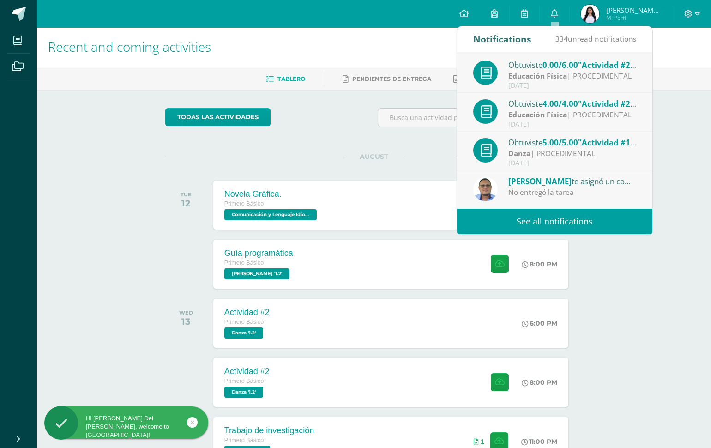
scroll to position [154, 0]
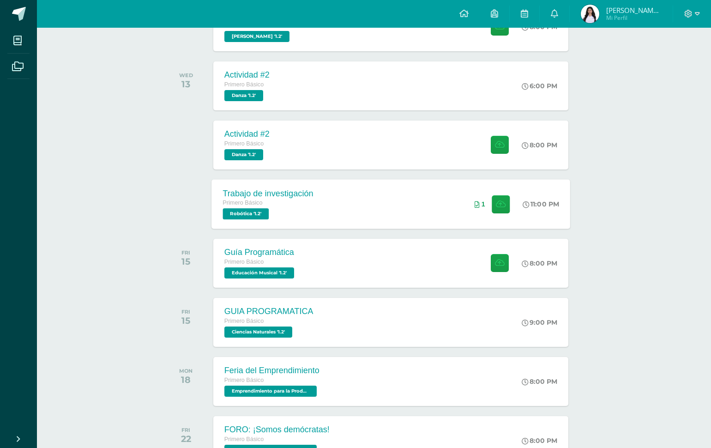
scroll to position [242, 0]
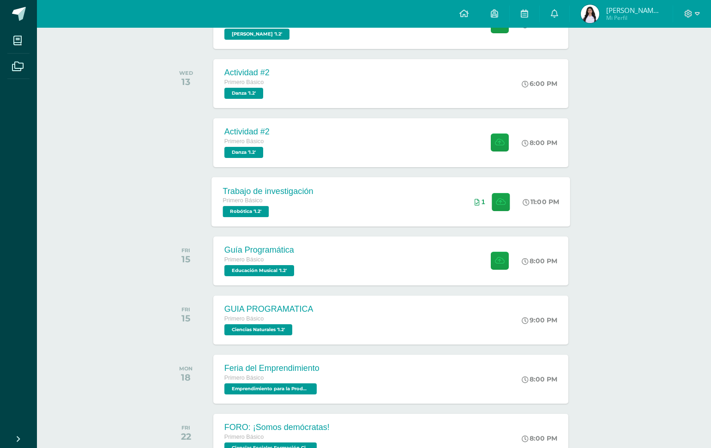
click at [362, 194] on div "Trabajo de investigación Primero Básico Robótica '1.2' 11:00 PM 1 Trabajo de in…" at bounding box center [391, 201] width 359 height 49
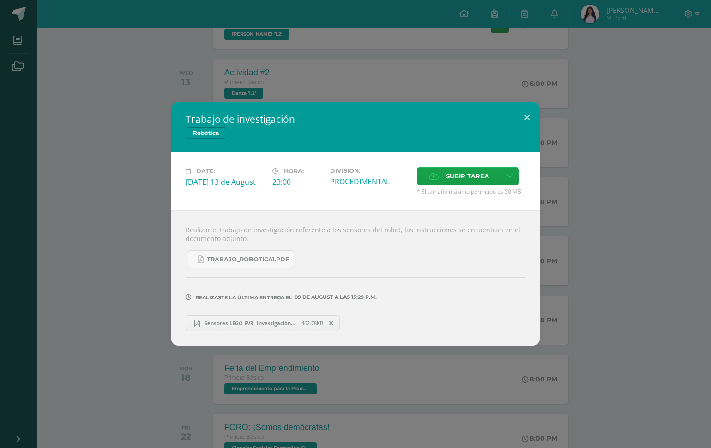
click at [255, 316] on link "Sensores LEGO EV3_ Investigación_.pdf 462.78KB" at bounding box center [263, 324] width 154 height 16
click at [522, 124] on button at bounding box center [527, 117] width 26 height 31
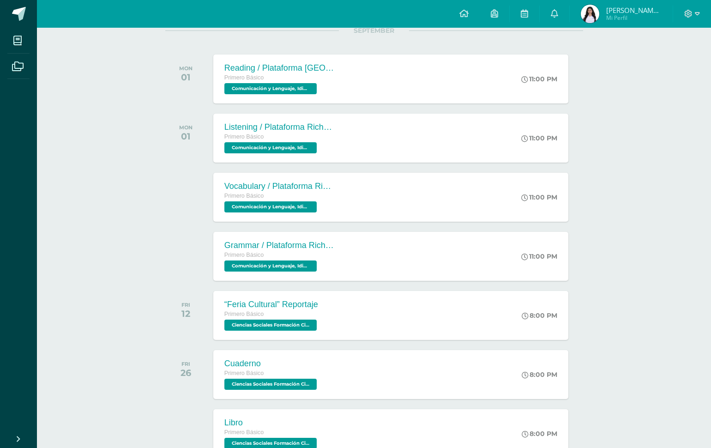
scroll to position [817, 0]
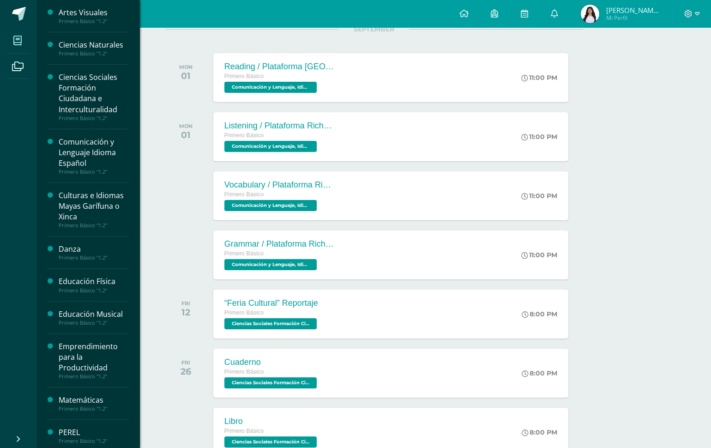
click at [10, 43] on span at bounding box center [17, 40] width 21 height 21
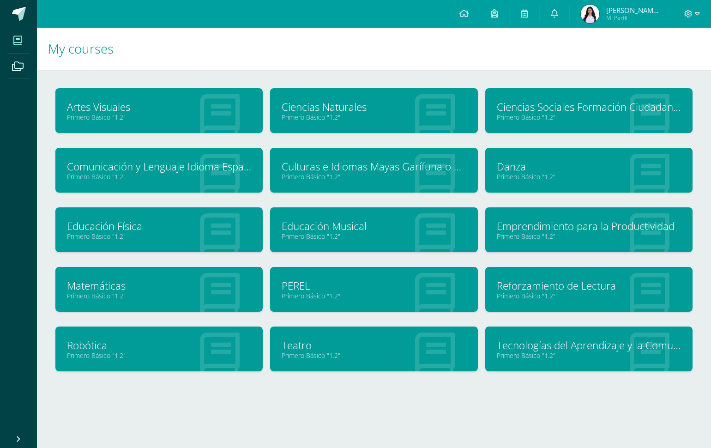
click at [314, 354] on link "Primero Básico "1.2"" at bounding box center [374, 355] width 184 height 9
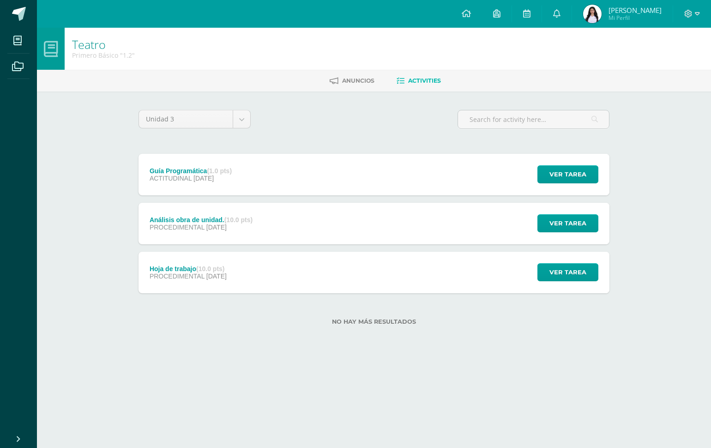
click at [293, 225] on div "Análisis obra de unidad. (10.0 pts) PROCEDIMENTAL 08 de August Ver tarea Anális…" at bounding box center [374, 224] width 471 height 42
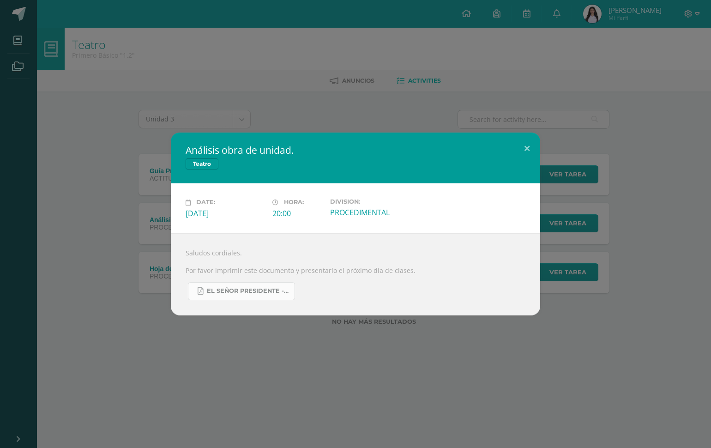
click at [250, 290] on span "El señor presidente - Guion.pdf" at bounding box center [248, 290] width 83 height 7
